Goal: Information Seeking & Learning: Find specific fact

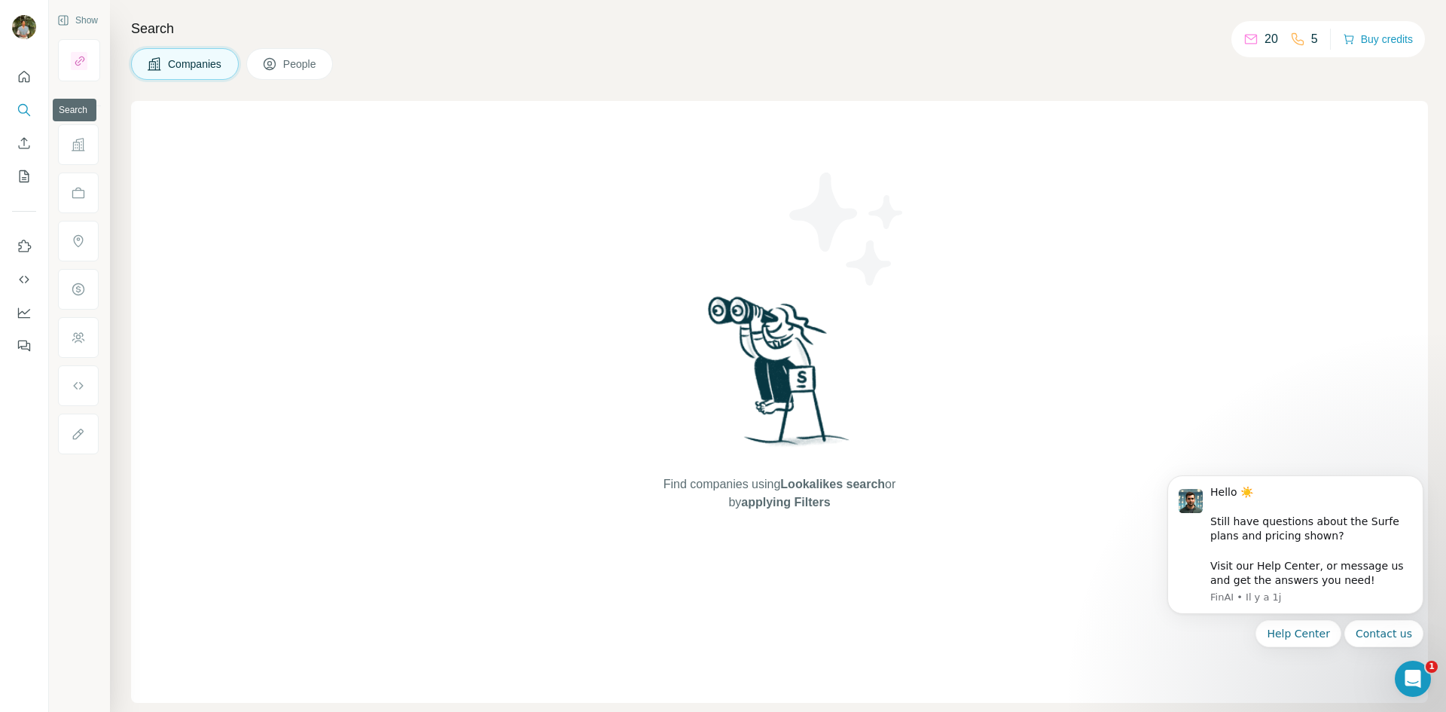
click at [24, 114] on icon "Search" at bounding box center [24, 109] width 15 height 15
click at [283, 59] on button "People" at bounding box center [289, 64] width 87 height 32
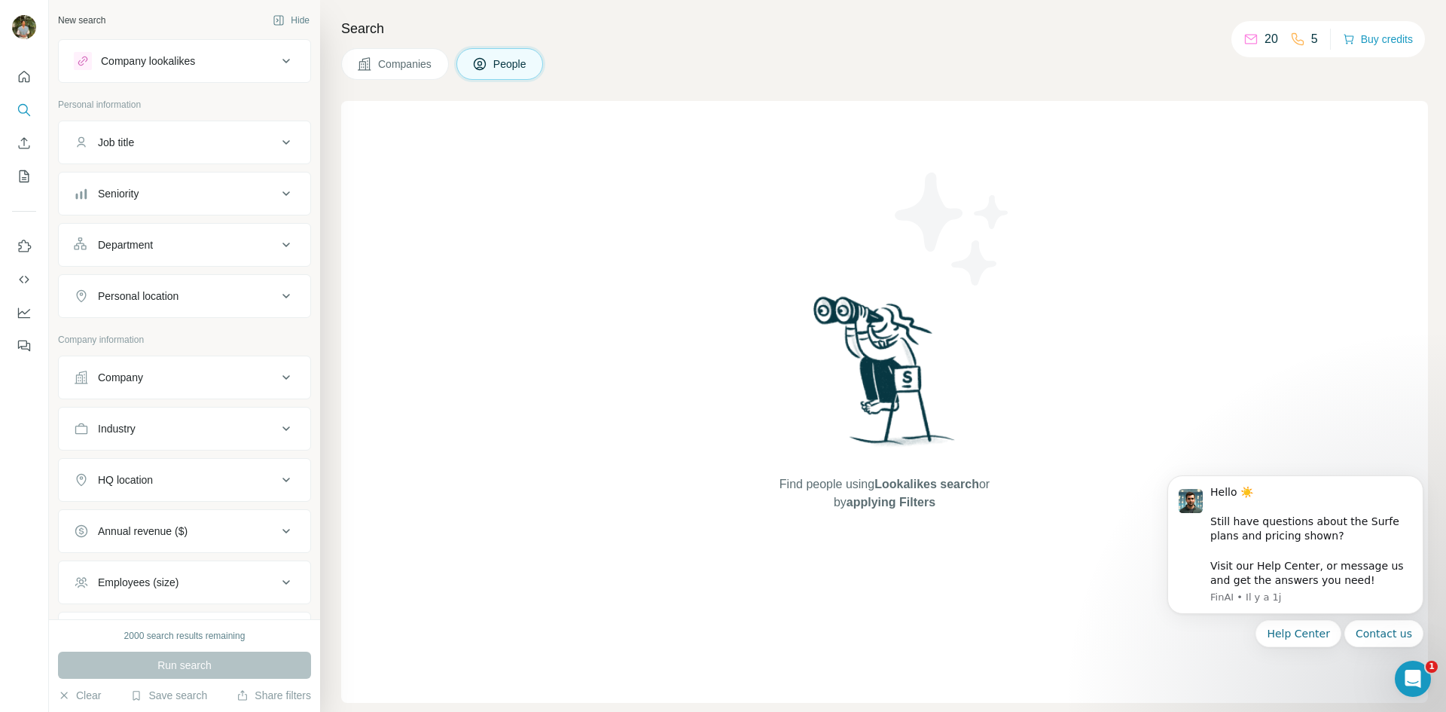
click at [186, 139] on div "Job title" at bounding box center [175, 142] width 203 height 15
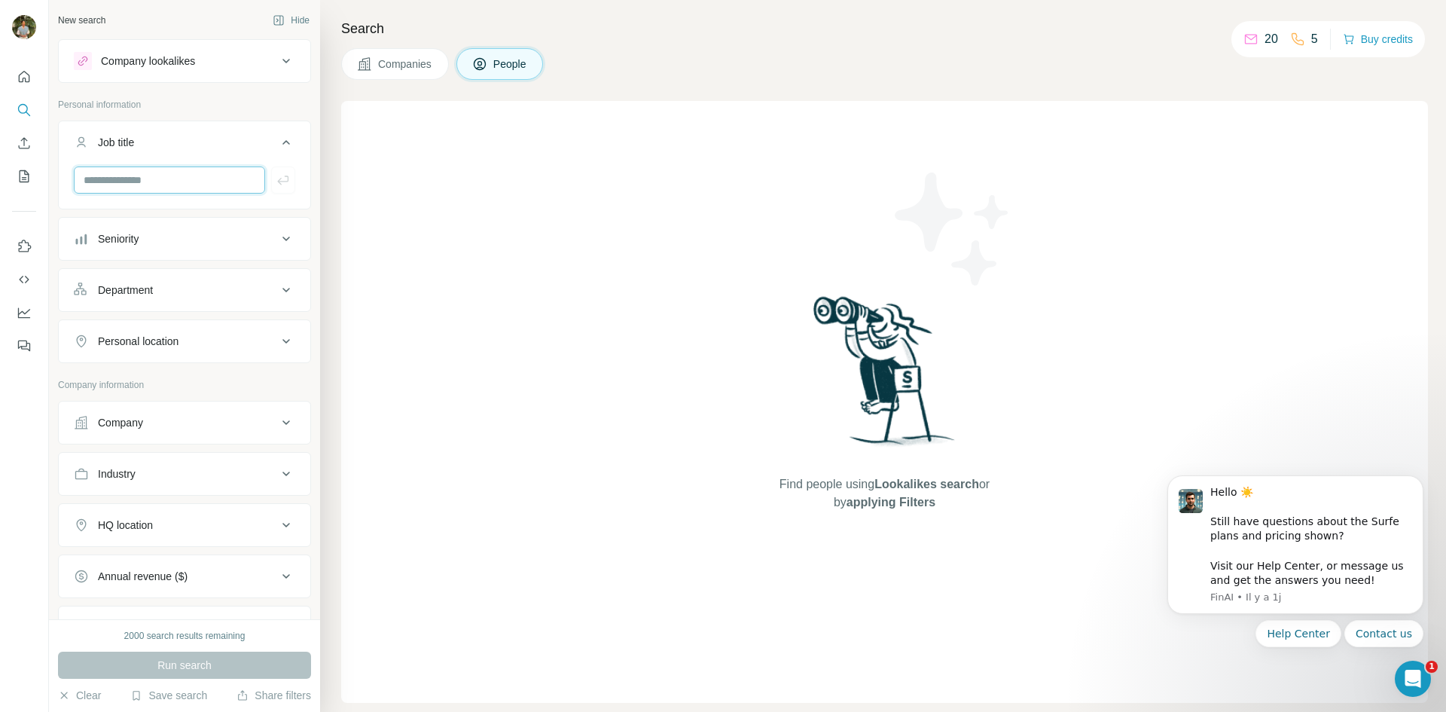
click at [127, 181] on input "text" at bounding box center [169, 179] width 191 height 27
type input "**********"
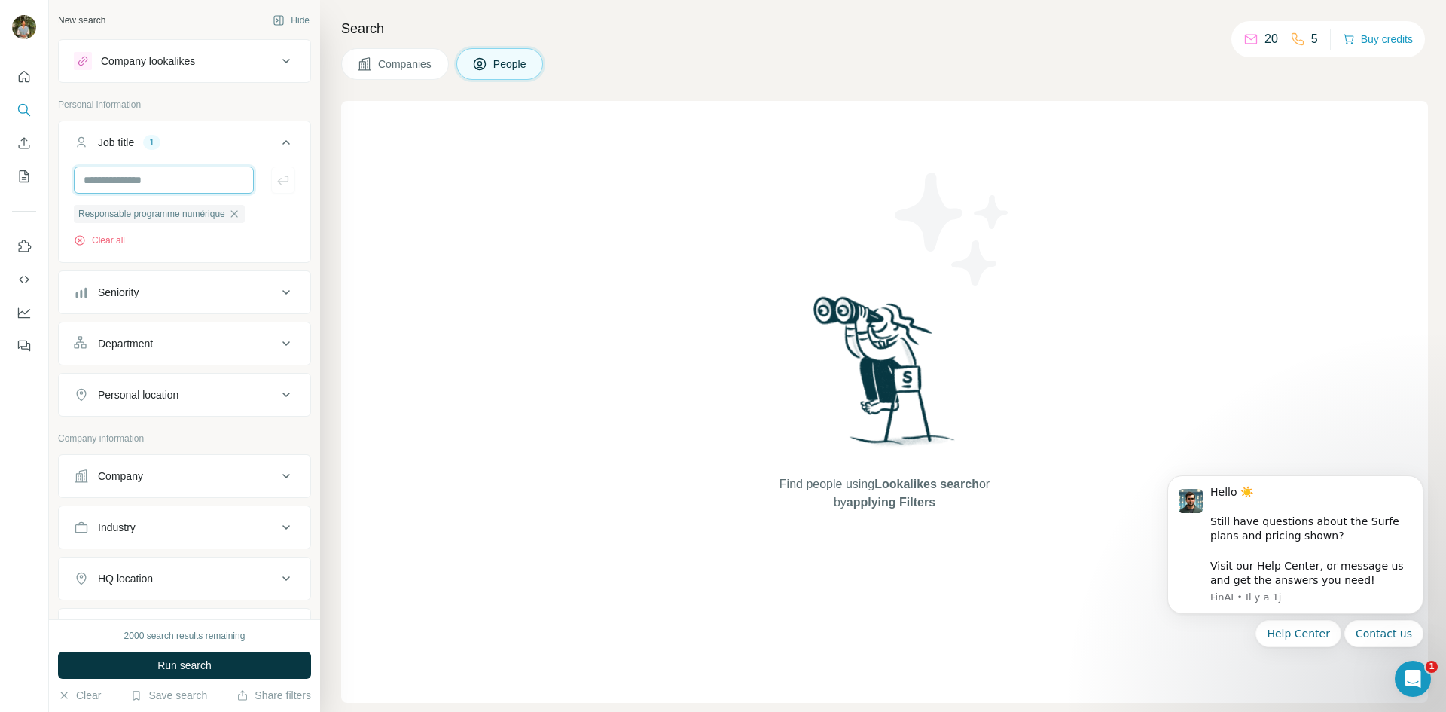
scroll to position [90, 0]
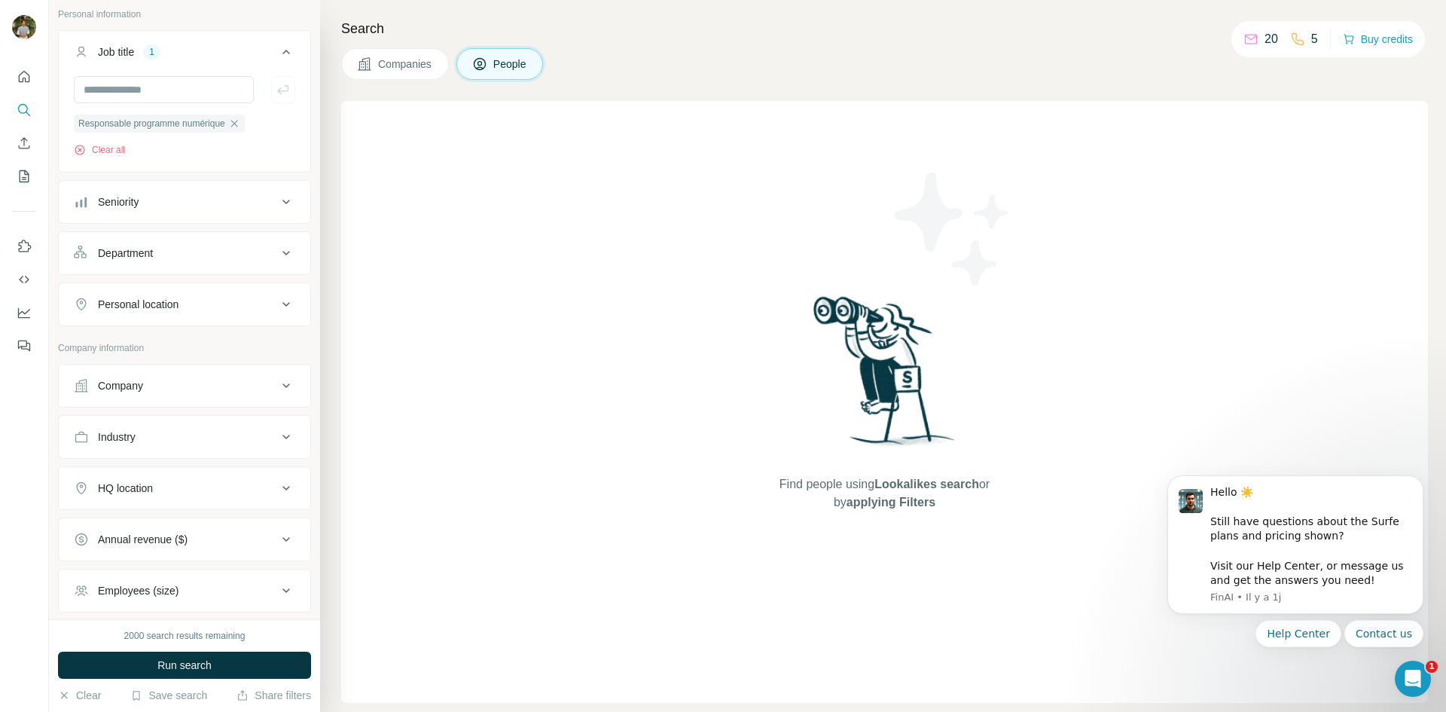
click at [203, 383] on div "Company" at bounding box center [175, 385] width 203 height 15
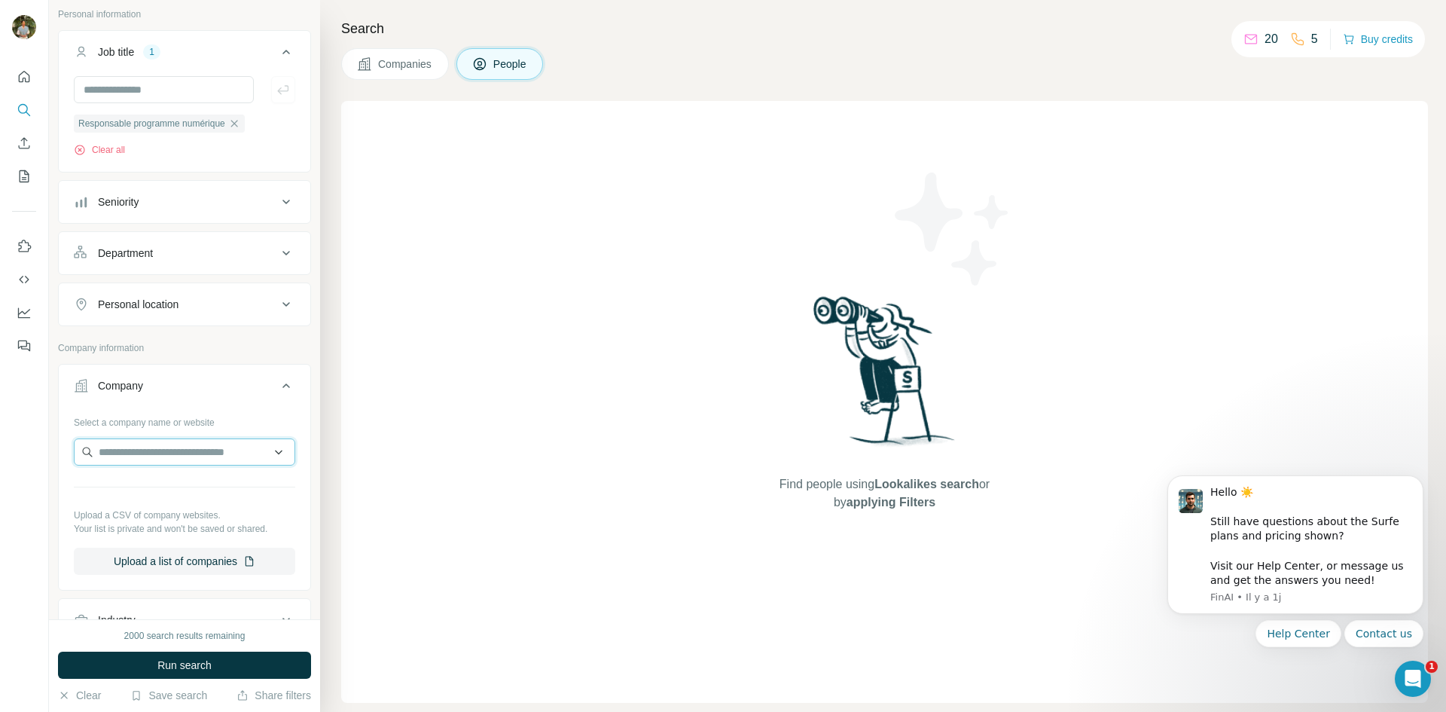
click at [148, 449] on input "text" at bounding box center [184, 451] width 221 height 27
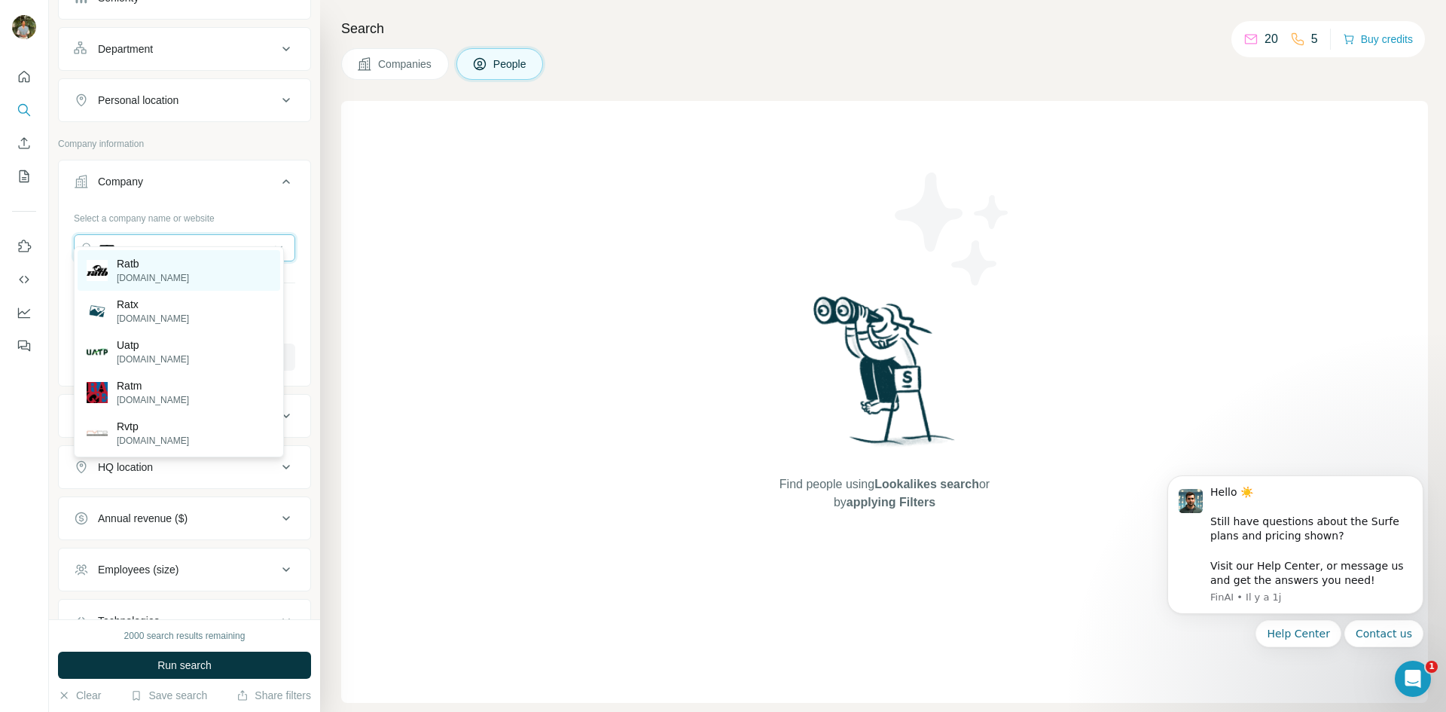
scroll to position [351, 0]
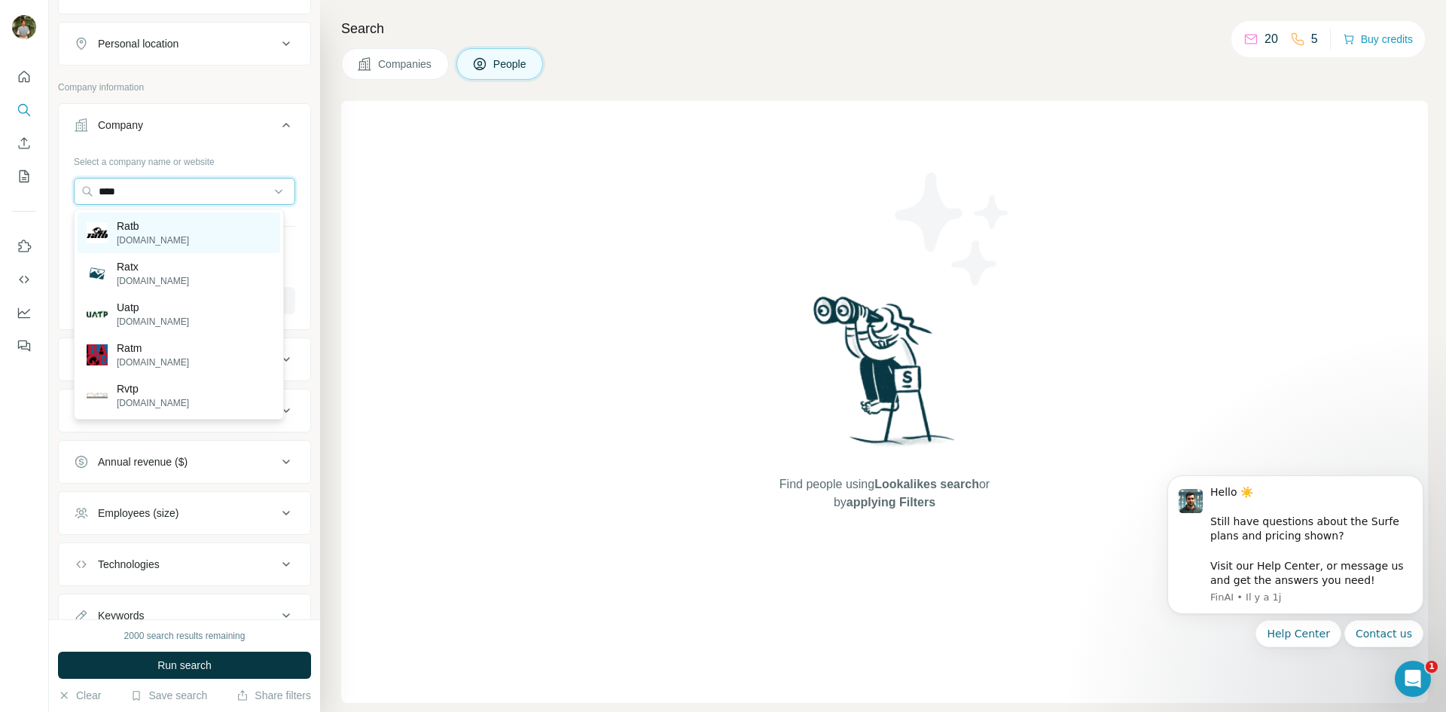
type input "****"
click at [337, 304] on div "Search Companies People Find people using Lookalikes search or by applying Filt…" at bounding box center [883, 356] width 1126 height 712
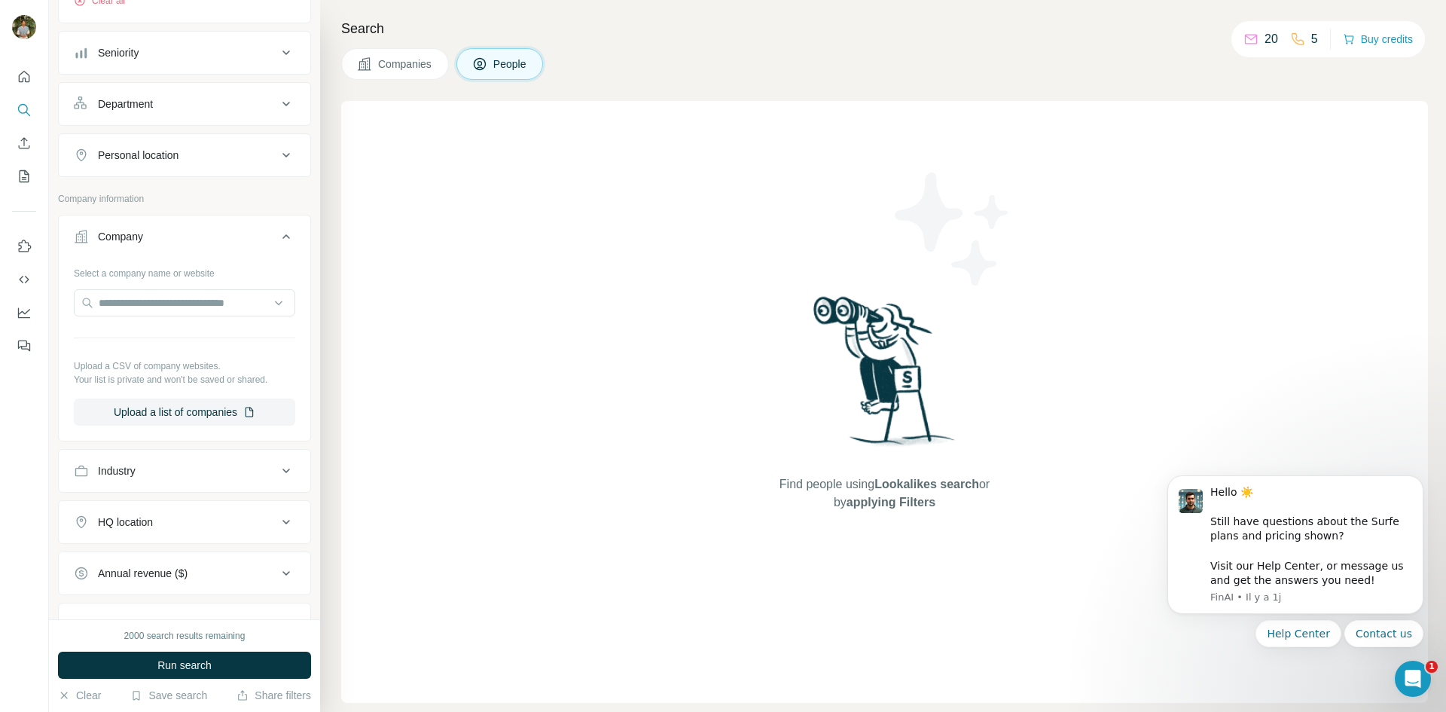
scroll to position [240, 0]
click at [246, 155] on div "Personal location" at bounding box center [175, 154] width 203 height 15
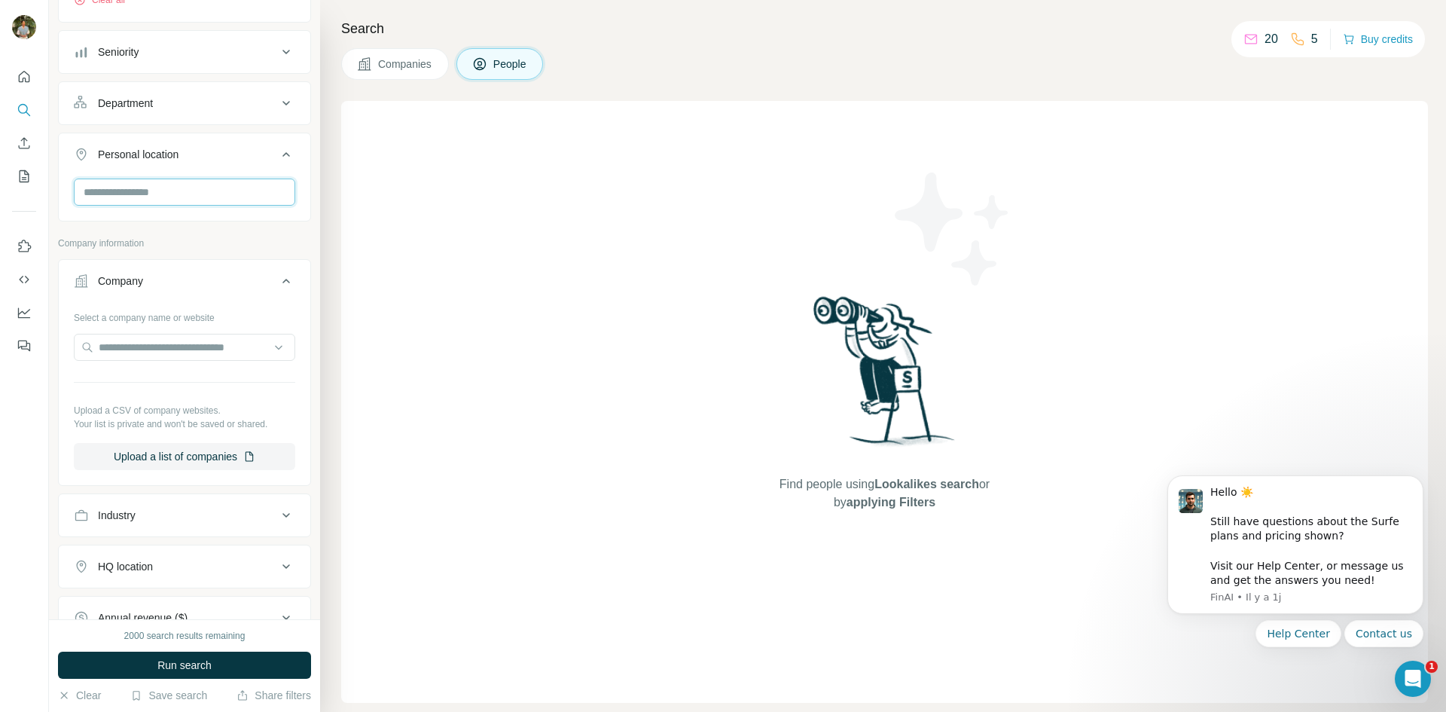
click at [147, 194] on input "text" at bounding box center [184, 191] width 221 height 27
type input "******"
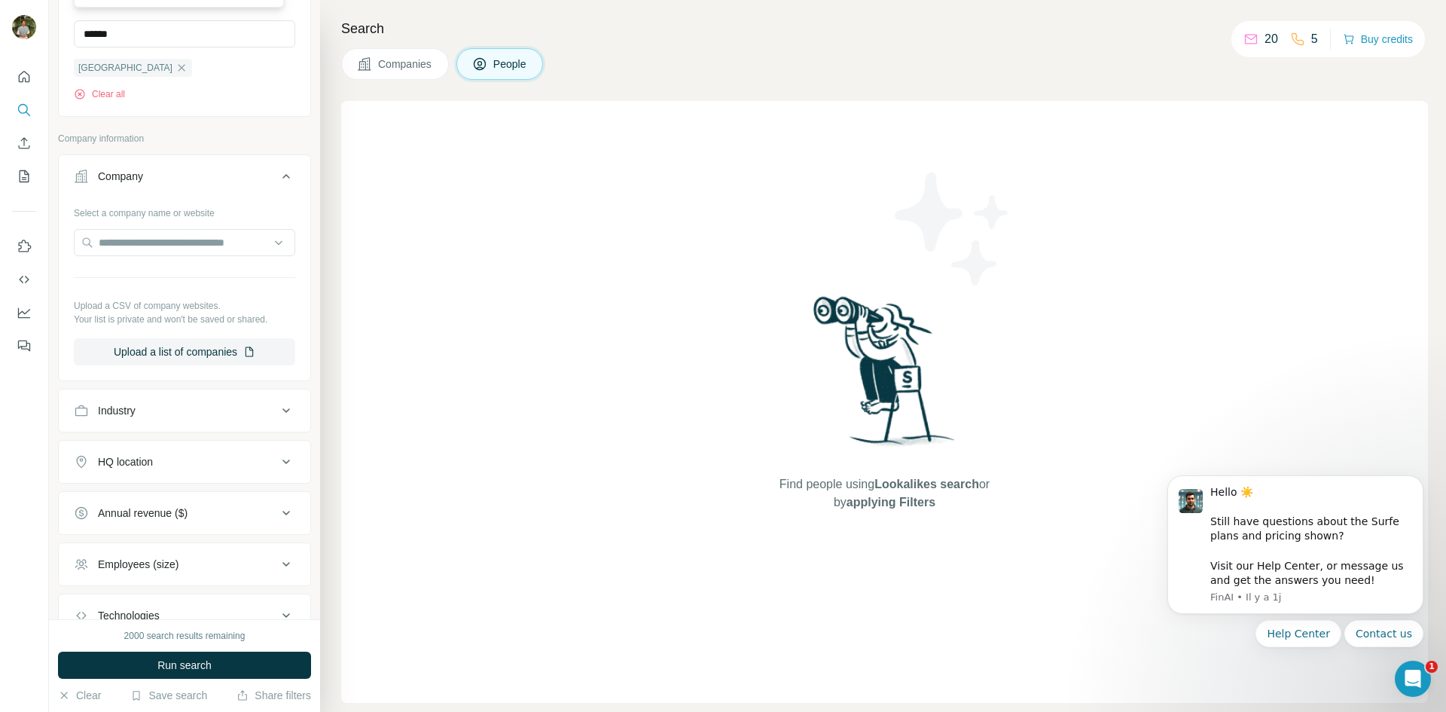
scroll to position [511, 0]
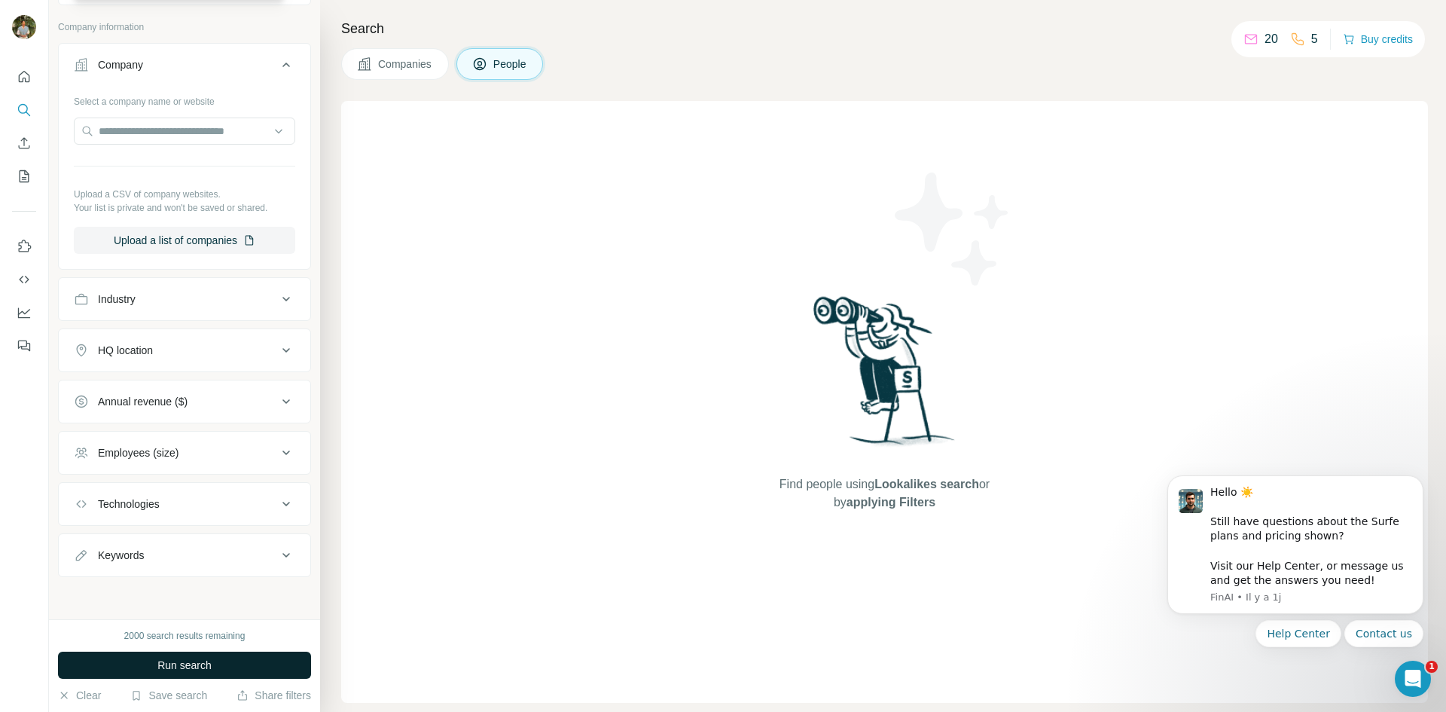
click at [209, 669] on span "Run search" at bounding box center [184, 664] width 54 height 15
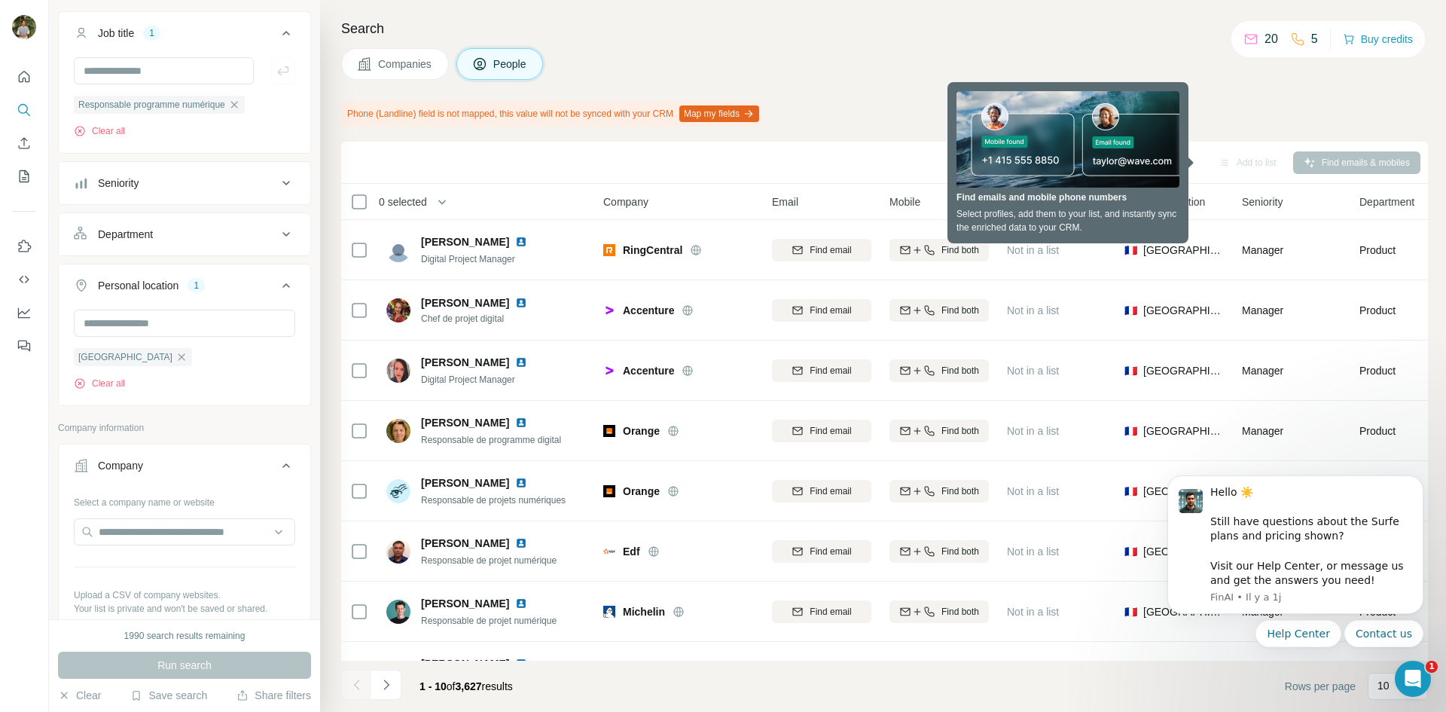
scroll to position [0, 0]
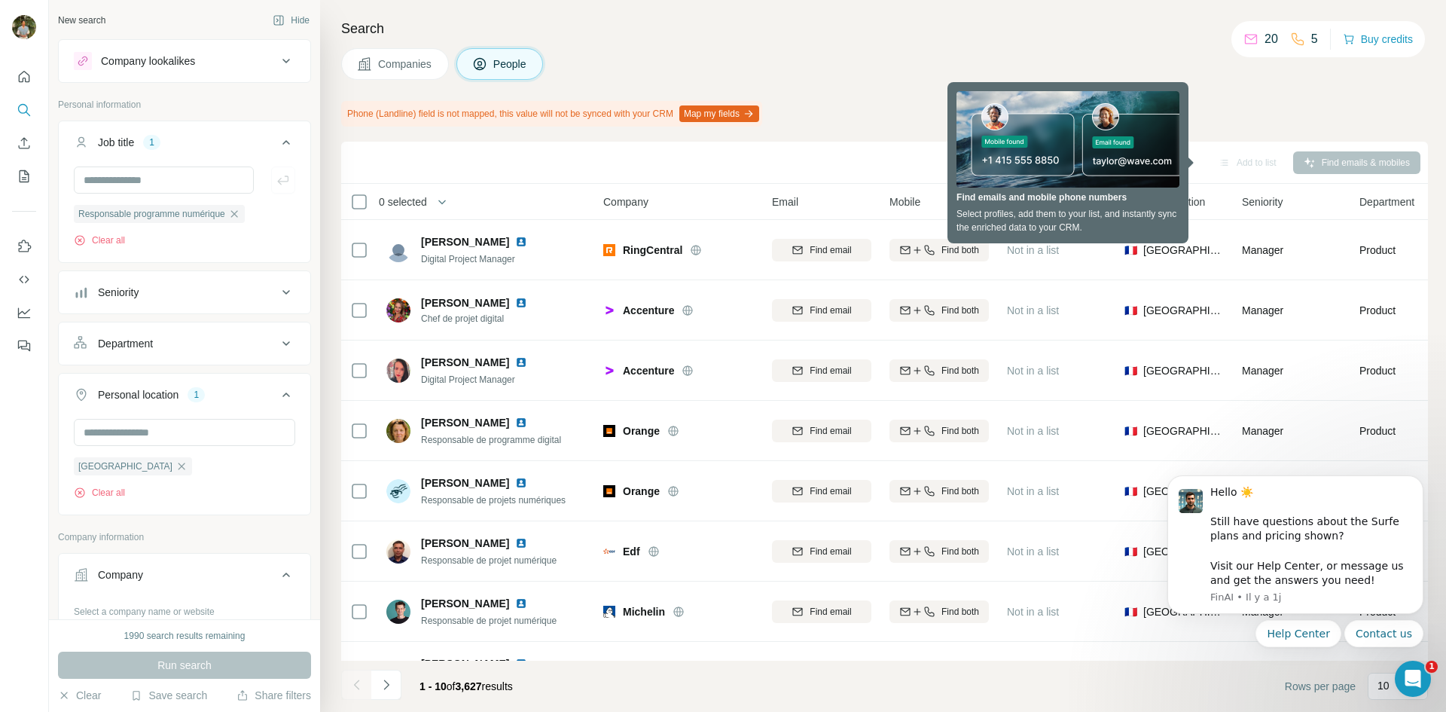
click at [277, 66] on icon at bounding box center [286, 61] width 18 height 18
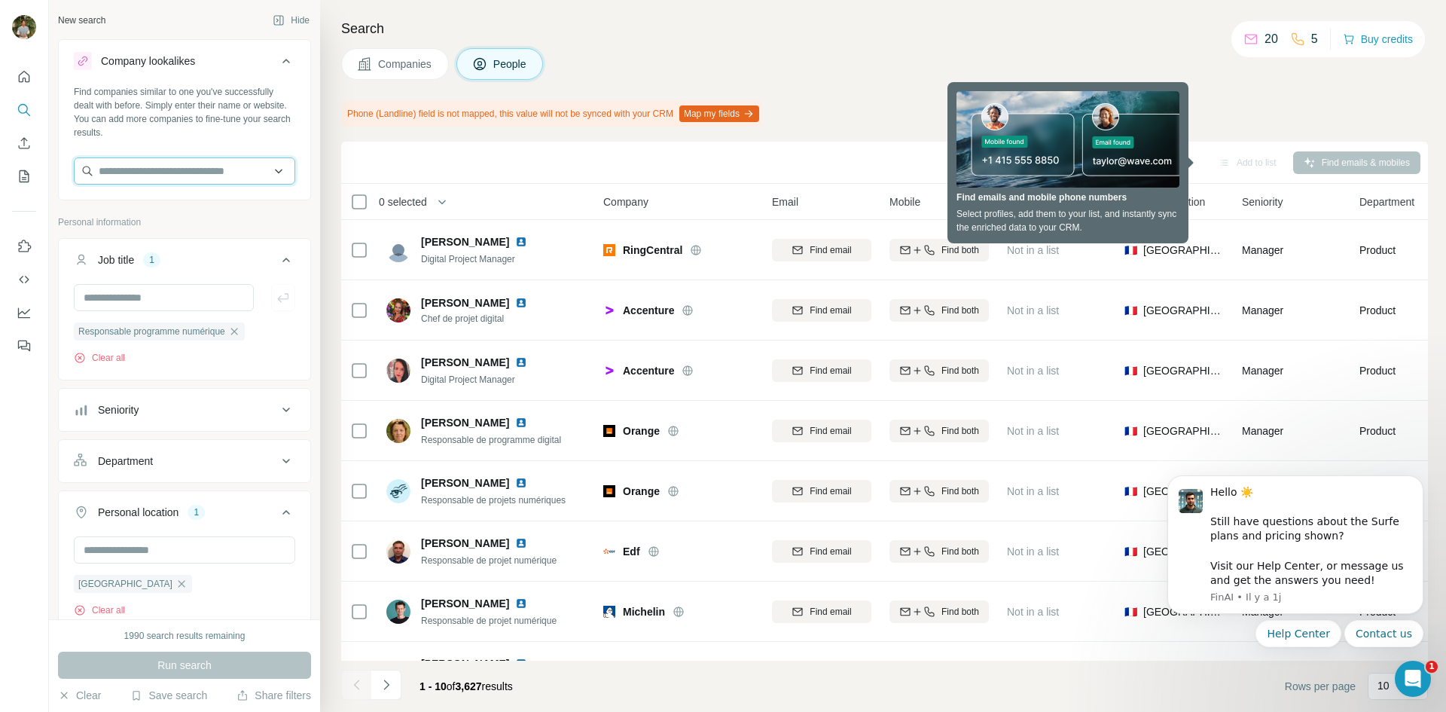
click at [175, 169] on input "text" at bounding box center [184, 170] width 221 height 27
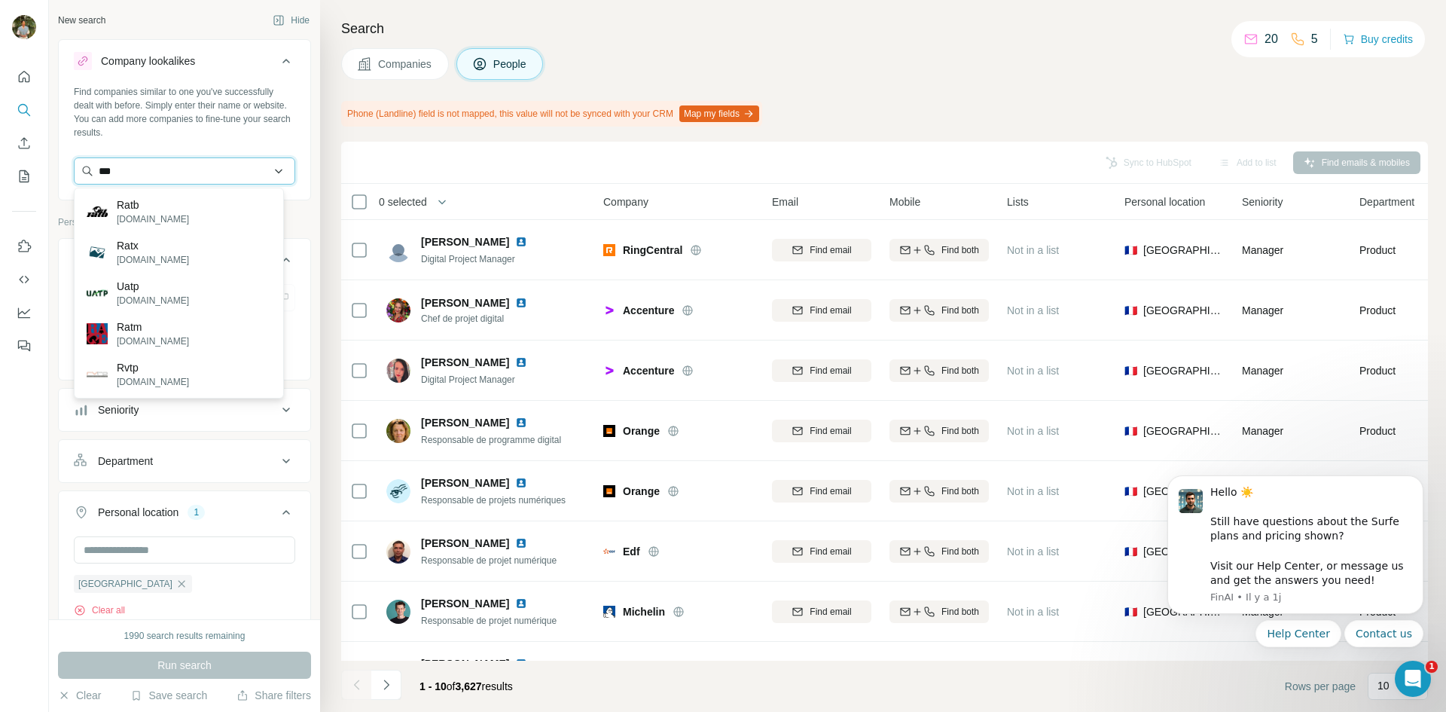
type input "****"
